Goal: Contribute content

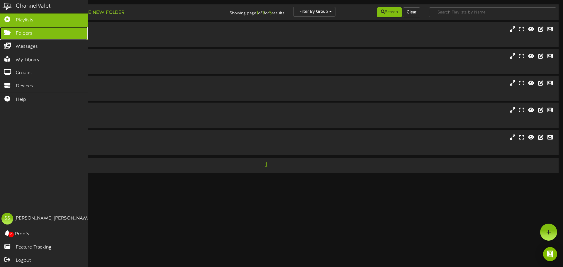
click at [4, 35] on link "Folders" at bounding box center [44, 33] width 88 height 13
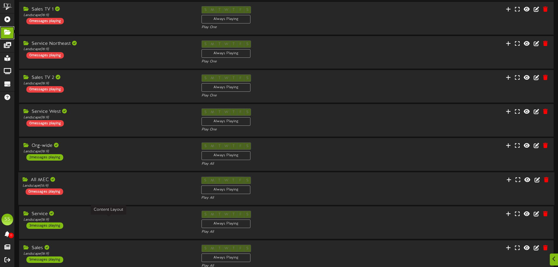
scroll to position [59, 0]
click at [102, 224] on div "Service Landscape ( 16:9 ) 3 messages playing" at bounding box center [107, 219] width 179 height 18
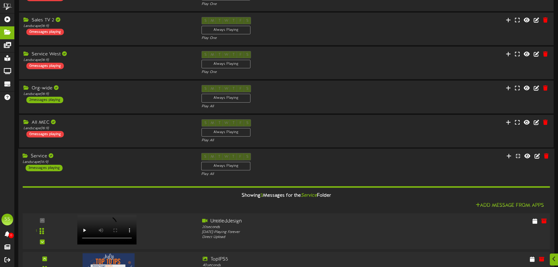
scroll to position [147, 0]
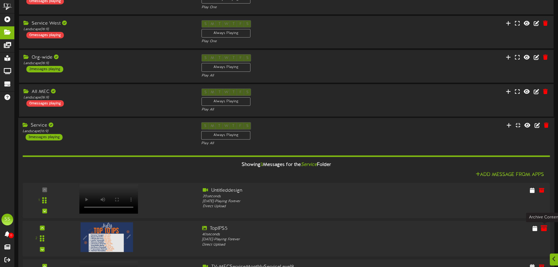
click at [541, 230] on button at bounding box center [544, 229] width 10 height 9
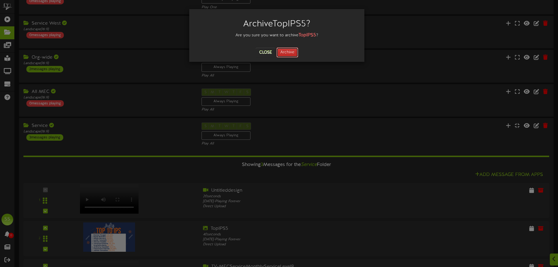
click at [283, 54] on button "Archive" at bounding box center [288, 52] width 22 height 10
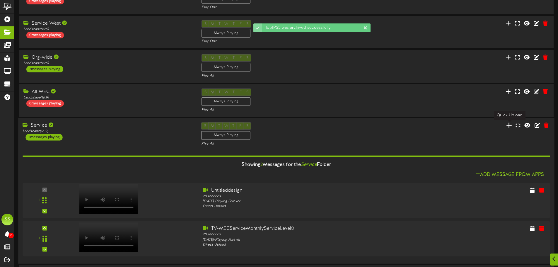
click at [509, 126] on icon at bounding box center [509, 125] width 6 height 6
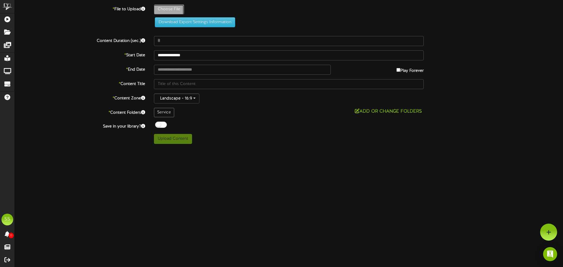
type input "**********"
type input "TopIPS6"
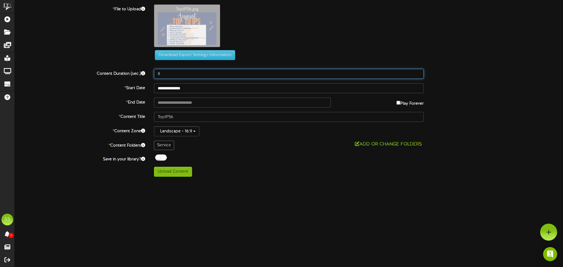
drag, startPoint x: 170, startPoint y: 72, endPoint x: 58, endPoint y: 63, distance: 112.0
click at [84, 70] on div "Content Duration (sec.) 8" at bounding box center [288, 74] width 557 height 10
type input "40"
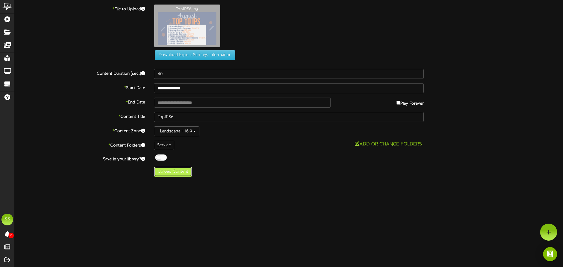
click at [168, 170] on button "Upload Content" at bounding box center [173, 172] width 38 height 10
type input "**********"
